Goal: Communication & Community: Answer question/provide support

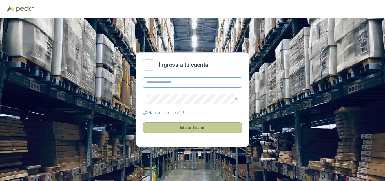
type input "**********"
click at [162, 130] on button "Iniciar Sesión" at bounding box center [192, 127] width 99 height 11
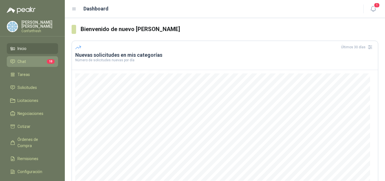
click at [29, 56] on link "Chat 10" at bounding box center [32, 61] width 51 height 11
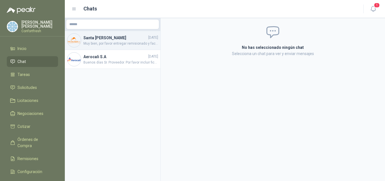
click at [123, 45] on span "Muy bien, por favor entregar remisionado y factura en [PERSON_NAME]. Ya mismo h…" at bounding box center [120, 43] width 75 height 5
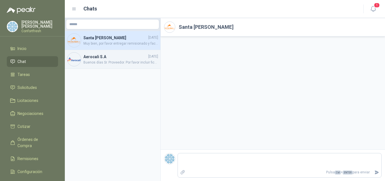
click at [103, 63] on span "Buenos días Sr. Proveedor. Por favor incluir ficha técnica, imágenes del equipo…" at bounding box center [120, 62] width 75 height 5
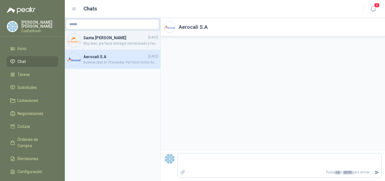
click at [109, 35] on h4 "Santa [PERSON_NAME]" at bounding box center [115, 38] width 64 height 6
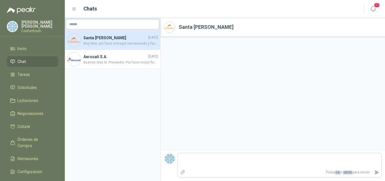
click at [27, 61] on li "Chat" at bounding box center [32, 61] width 45 height 6
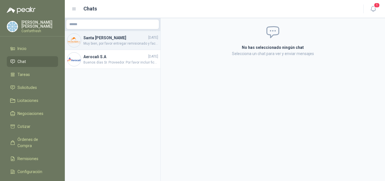
click at [100, 46] on span "Muy bien, por favor entregar remisionado y factura en [PERSON_NAME]. Ya mismo h…" at bounding box center [120, 43] width 75 height 5
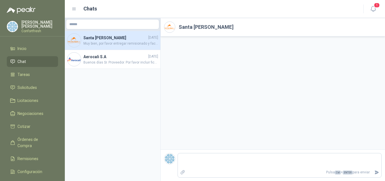
click at [40, 58] on li "Chat" at bounding box center [32, 61] width 45 height 6
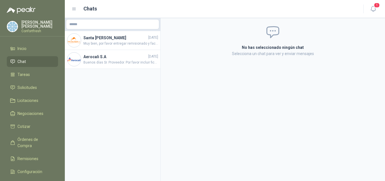
click at [36, 30] on div "[PERSON_NAME] Confortfresh" at bounding box center [32, 26] width 51 height 12
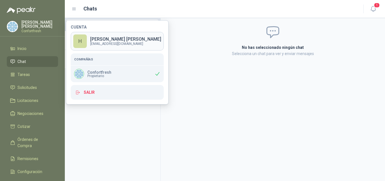
click at [103, 40] on p "[PERSON_NAME]" at bounding box center [125, 39] width 71 height 5
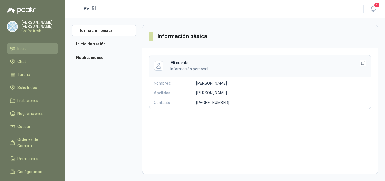
click at [24, 45] on span "Inicio" at bounding box center [21, 48] width 9 height 6
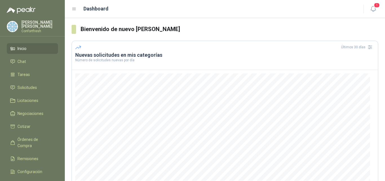
click at [7, 43] on link "Inicio" at bounding box center [32, 48] width 51 height 11
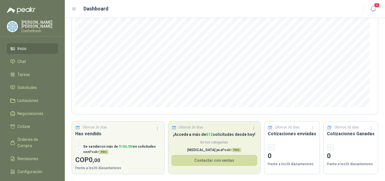
click at [208, 143] on span "En tus categorias" at bounding box center [215, 141] width 86 height 5
click at [206, 135] on p "¡Accede a más de 612 solicitudes desde [DATE]!" at bounding box center [215, 134] width 86 height 6
click at [236, 135] on p "¡Accede a más de 612 solicitudes desde [DATE]!" at bounding box center [215, 134] width 86 height 6
drag, startPoint x: 214, startPoint y: 152, endPoint x: 218, endPoint y: 153, distance: 3.8
click at [215, 151] on p "[MEDICAL_DATA] ya a Peakr PRO" at bounding box center [215, 149] width 86 height 5
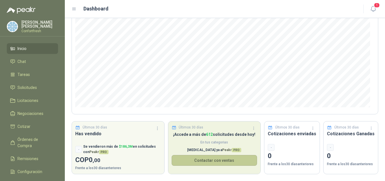
click at [218, 158] on button "Contactar con ventas" at bounding box center [215, 160] width 86 height 11
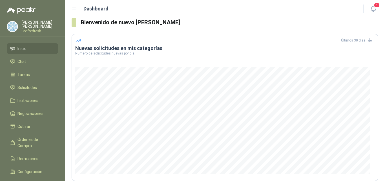
scroll to position [0, 0]
